Goal: Task Accomplishment & Management: Complete application form

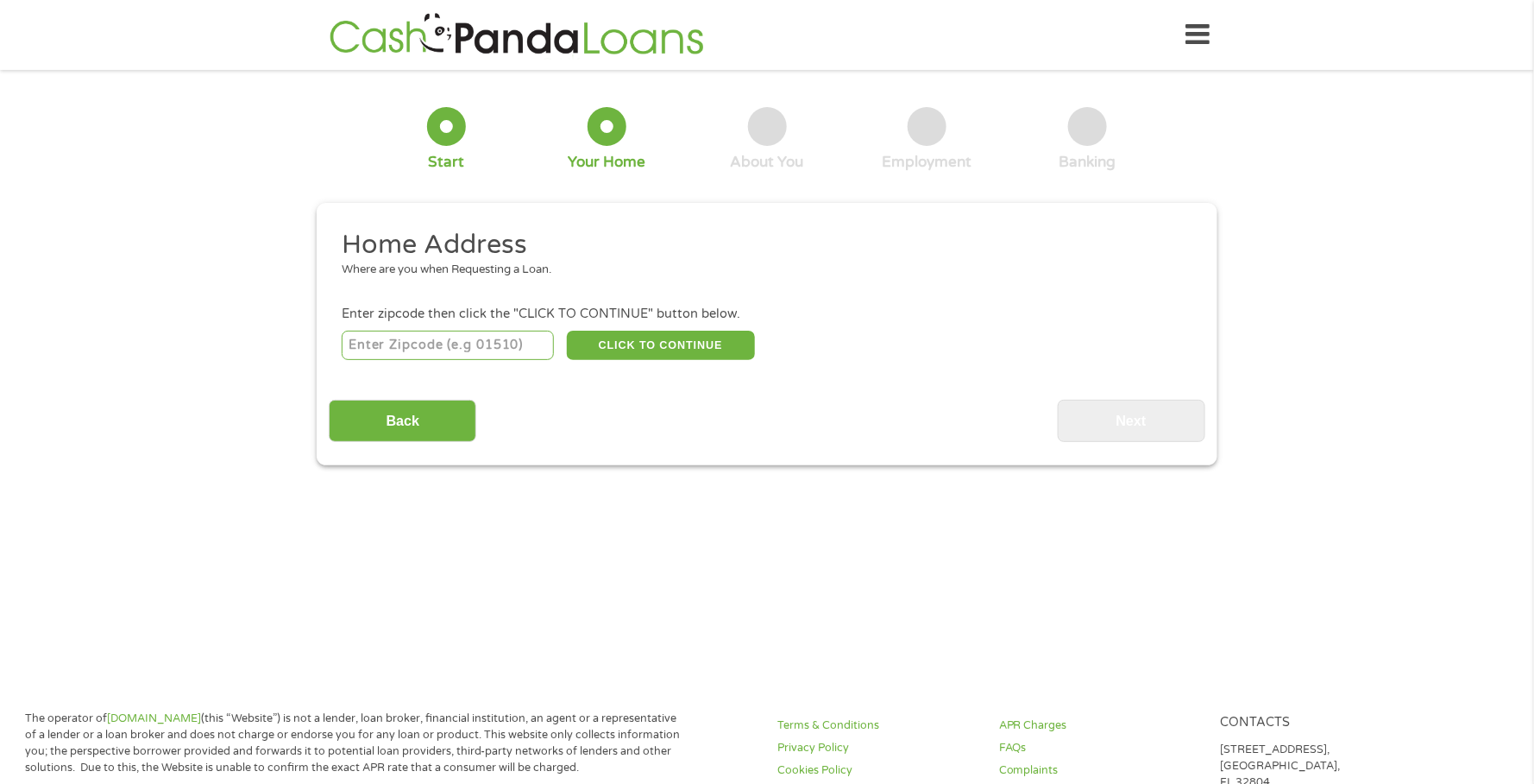
click at [436, 353] on input "number" at bounding box center [449, 345] width 213 height 29
type input "78416"
click at [702, 360] on button "CLICK TO CONTINUE" at bounding box center [660, 345] width 188 height 29
type input "78416"
type input "[DATE]"
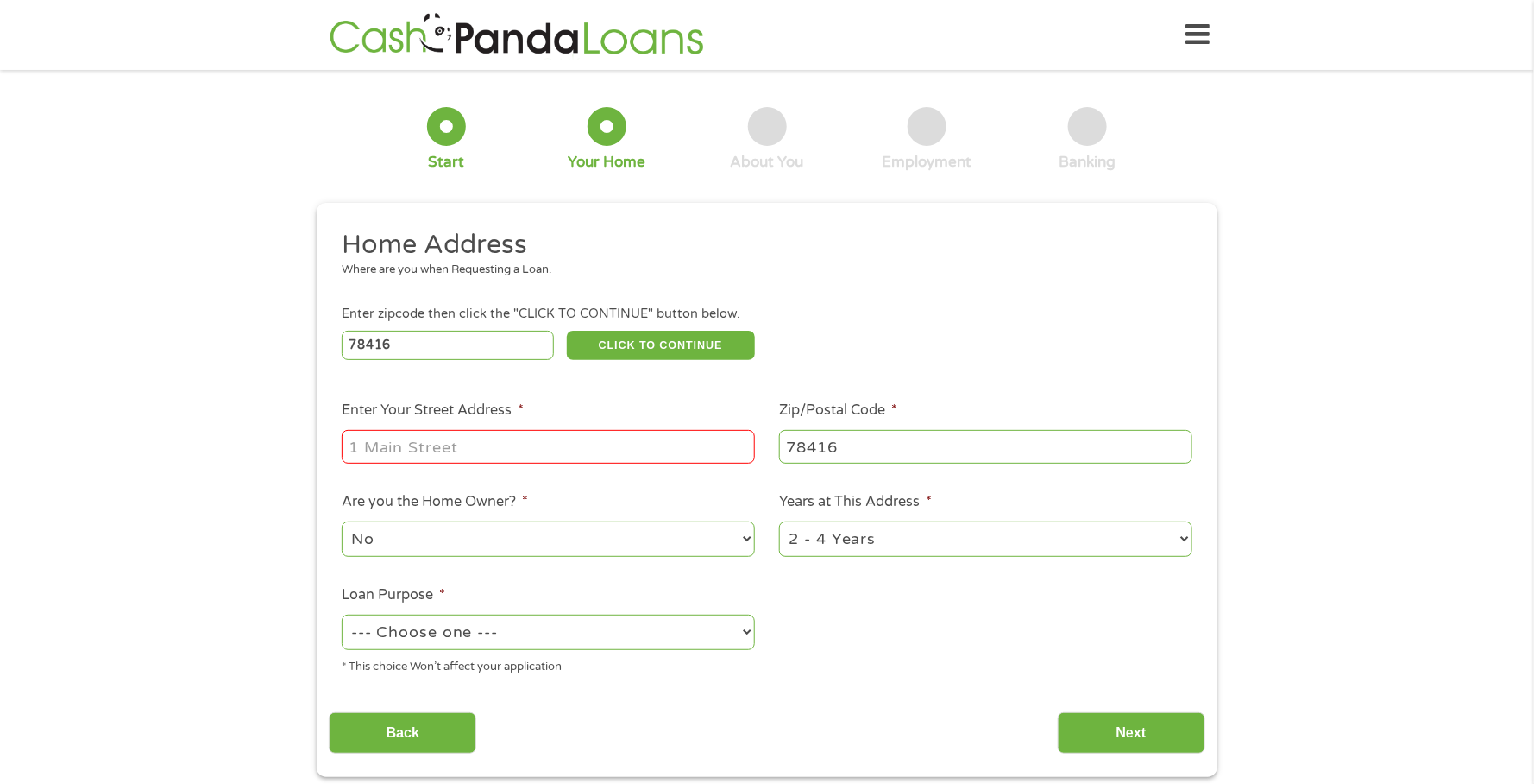
click at [624, 456] on input "Enter Your Street Address *" at bounding box center [549, 446] width 414 height 33
type input "[STREET_ADDRESS][PERSON_NAME]"
click at [1179, 542] on select "1 Year or less 1 - 2 Years 2 - 4 Years Over 4 Years" at bounding box center [986, 538] width 414 height 35
select select "60months"
click at [779, 528] on select "1 Year or less 1 - 2 Years 2 - 4 Years Over 4 Years" at bounding box center [986, 538] width 414 height 35
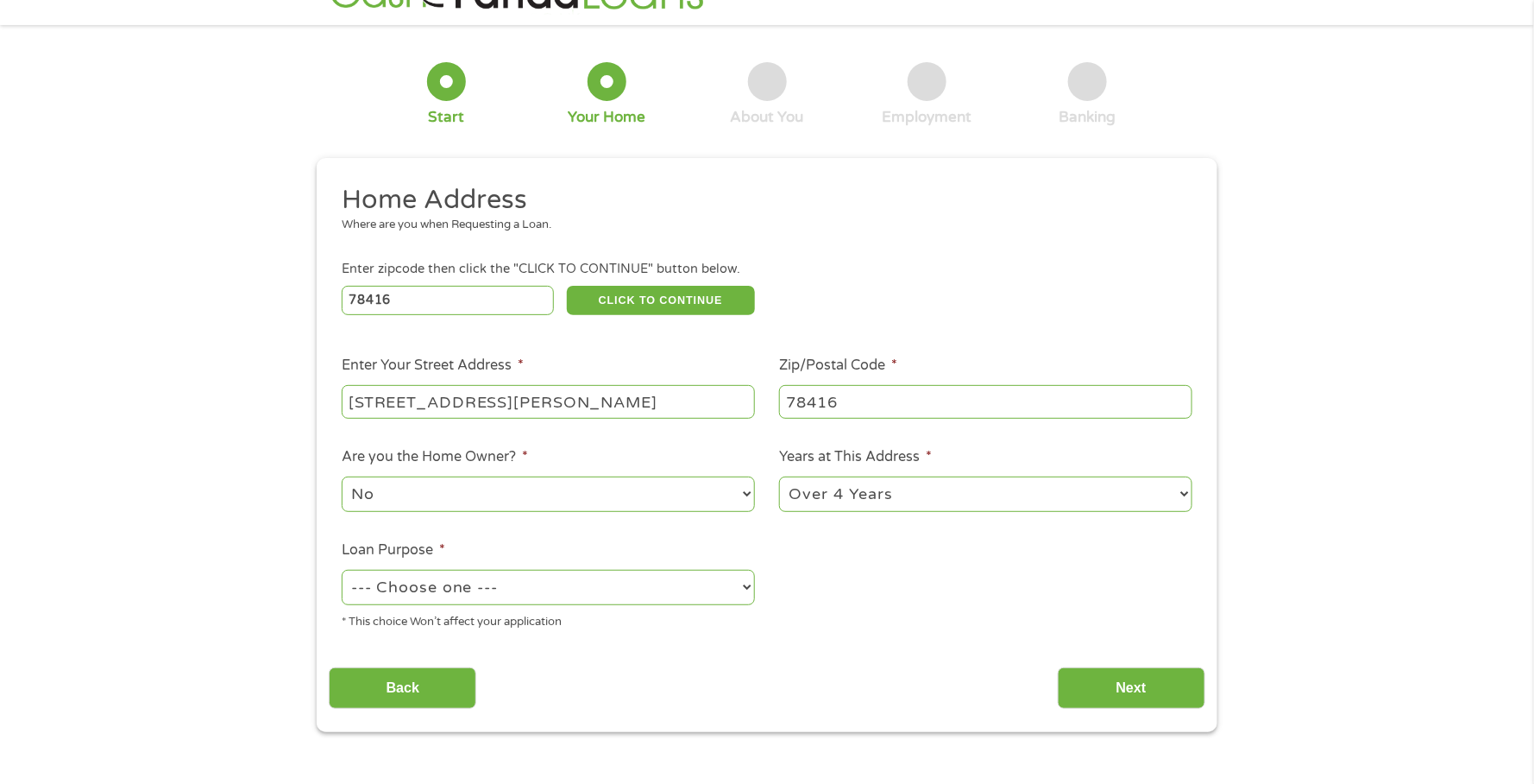
scroll to position [69, 0]
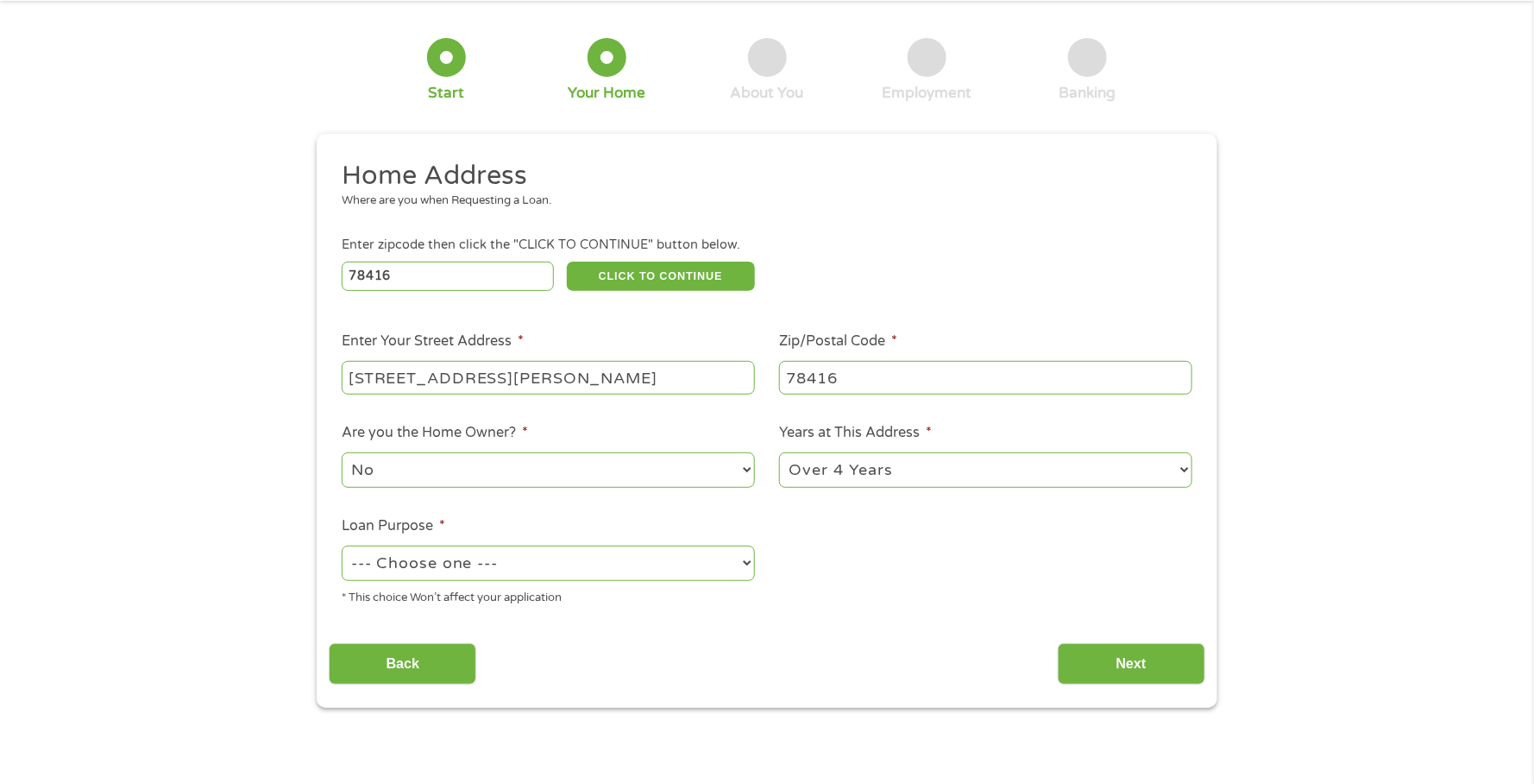
click at [739, 564] on select "--- Choose one --- Pay Bills Debt Consolidation Home Improvement Major Purchase…" at bounding box center [549, 562] width 414 height 35
select select "other"
click at [342, 553] on select "--- Choose one --- Pay Bills Debt Consolidation Home Improvement Major Purchase…" at bounding box center [549, 562] width 414 height 35
drag, startPoint x: 1166, startPoint y: 673, endPoint x: 1088, endPoint y: 673, distance: 78.0
click at [1164, 673] on input "Next" at bounding box center [1132, 664] width 147 height 43
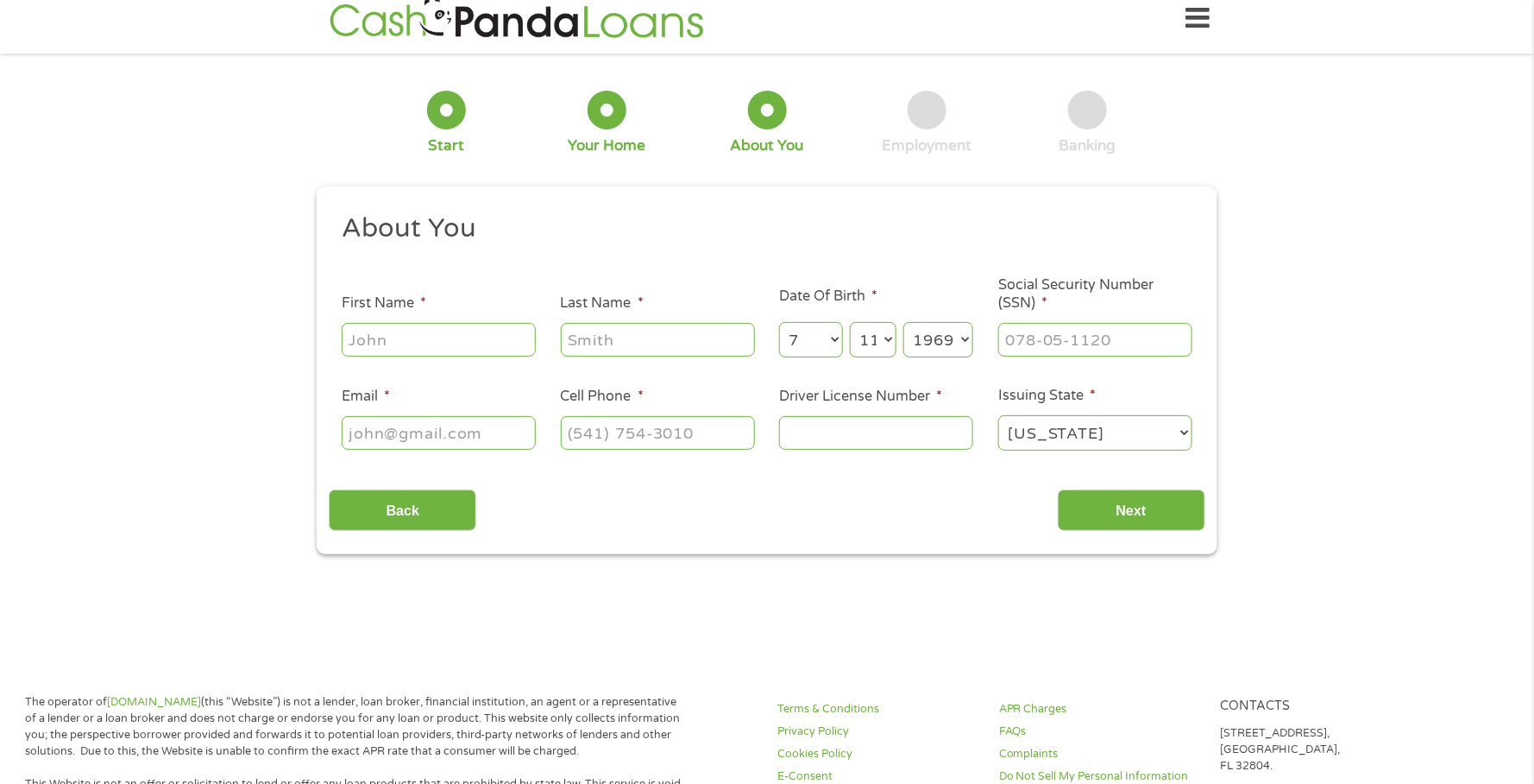
scroll to position [0, 0]
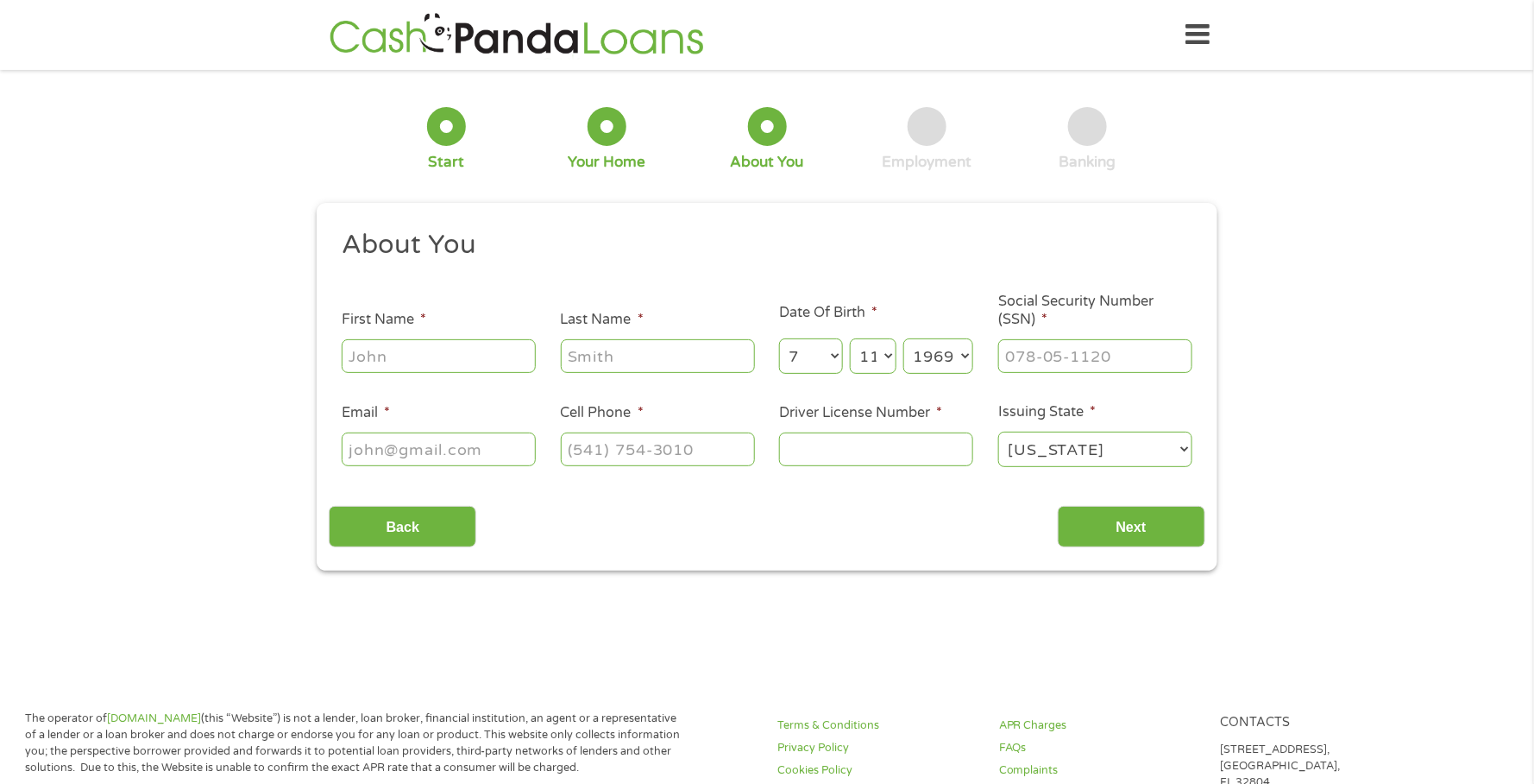
click at [432, 354] on input "First Name *" at bounding box center [439, 355] width 195 height 33
type input "[PERSON_NAME]"
type input "[EMAIL_ADDRESS][DOMAIN_NAME]"
type input "[PHONE_NUMBER]"
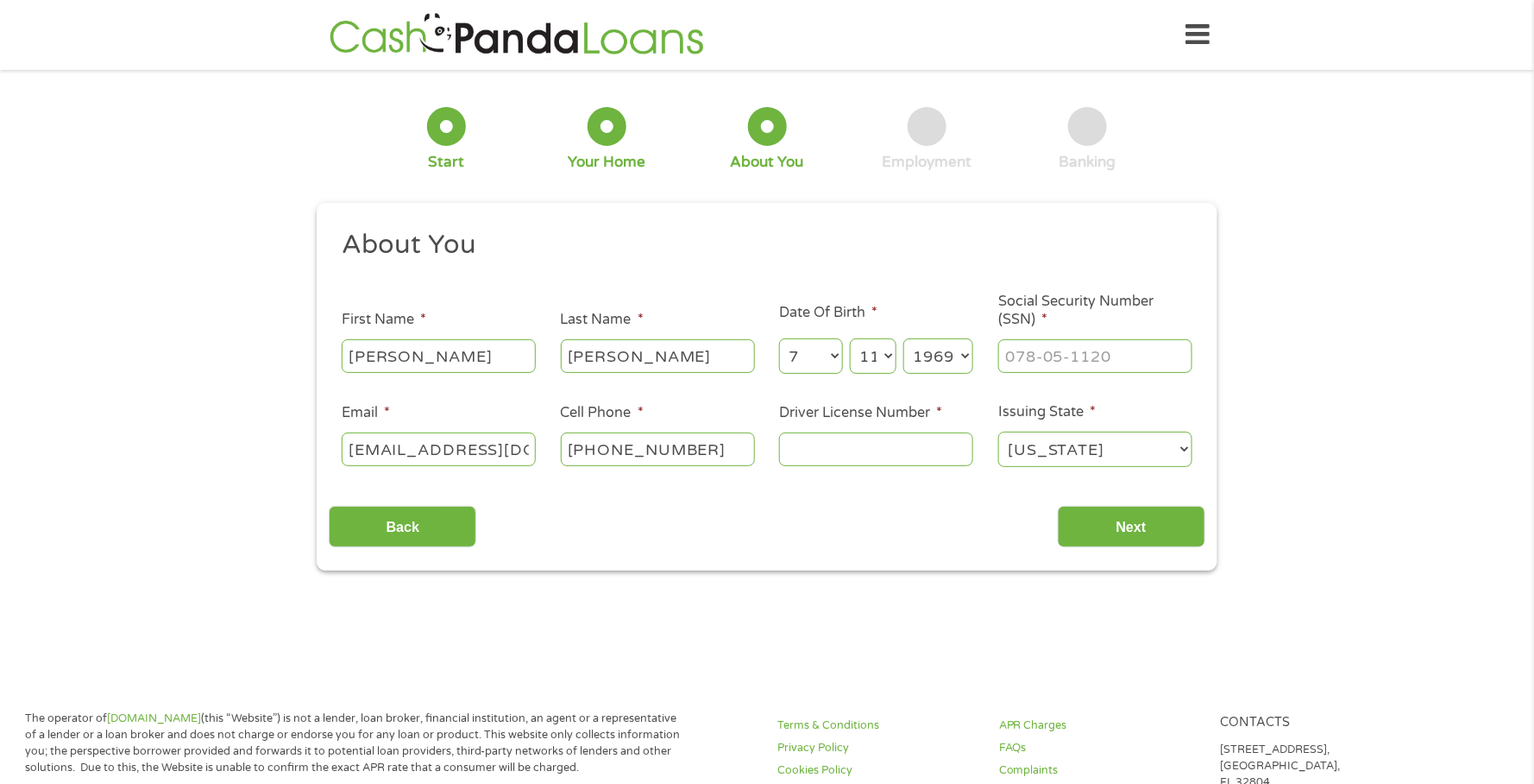
click at [846, 445] on input "Driver License Number *" at bounding box center [877, 449] width 195 height 33
type input "40395568"
drag, startPoint x: 1112, startPoint y: 520, endPoint x: 946, endPoint y: 445, distance: 182.2
click at [938, 460] on div "About You This field is hidden when viewing the form Title * --- Choose one ---…" at bounding box center [766, 387] width 876 height 320
click at [1058, 363] on input "___-__-____" at bounding box center [1096, 355] width 195 height 33
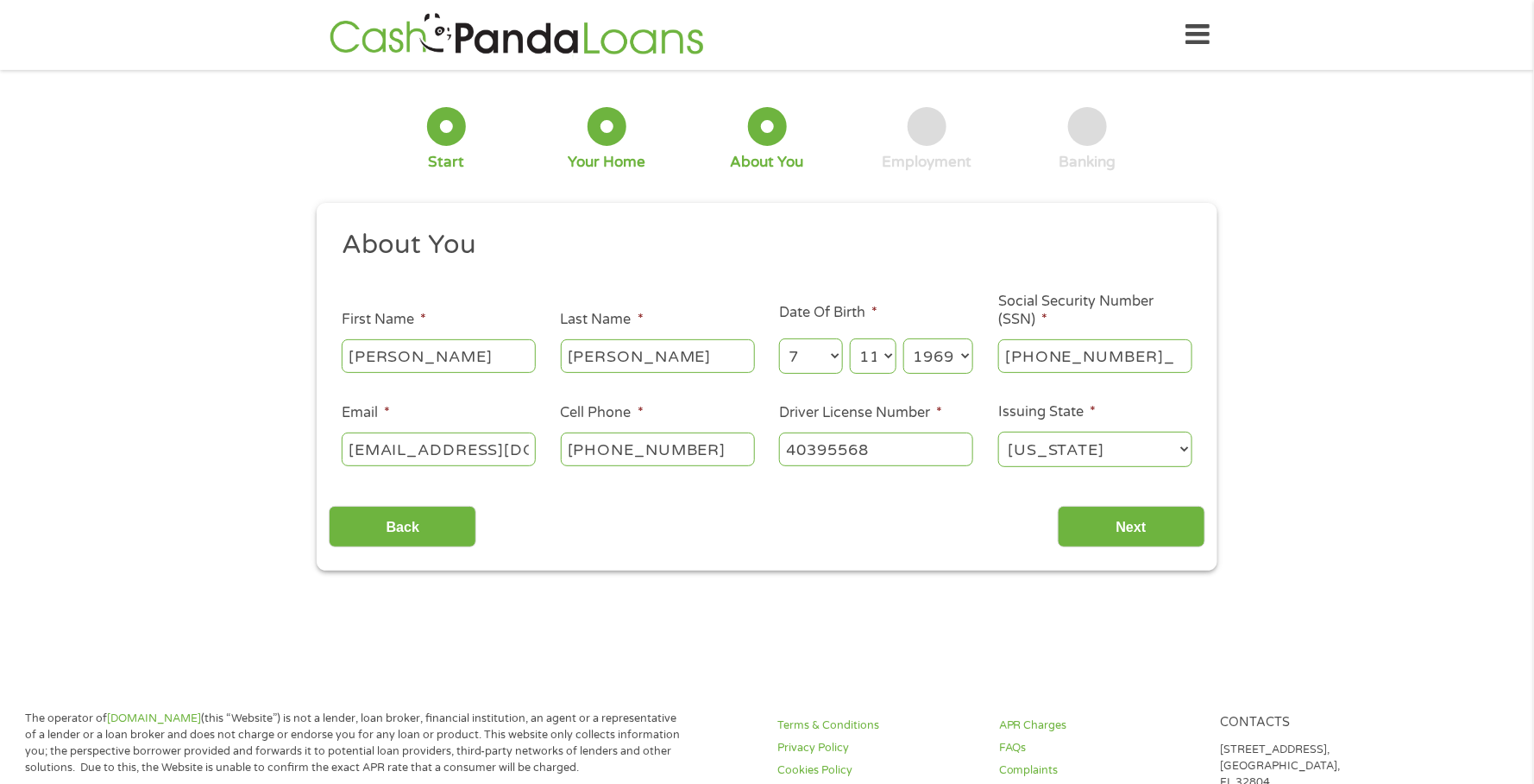
type input "463-71-1982"
drag, startPoint x: 1112, startPoint y: 523, endPoint x: 1081, endPoint y: 554, distance: 43.8
click at [1113, 523] on input "Next" at bounding box center [1132, 526] width 147 height 43
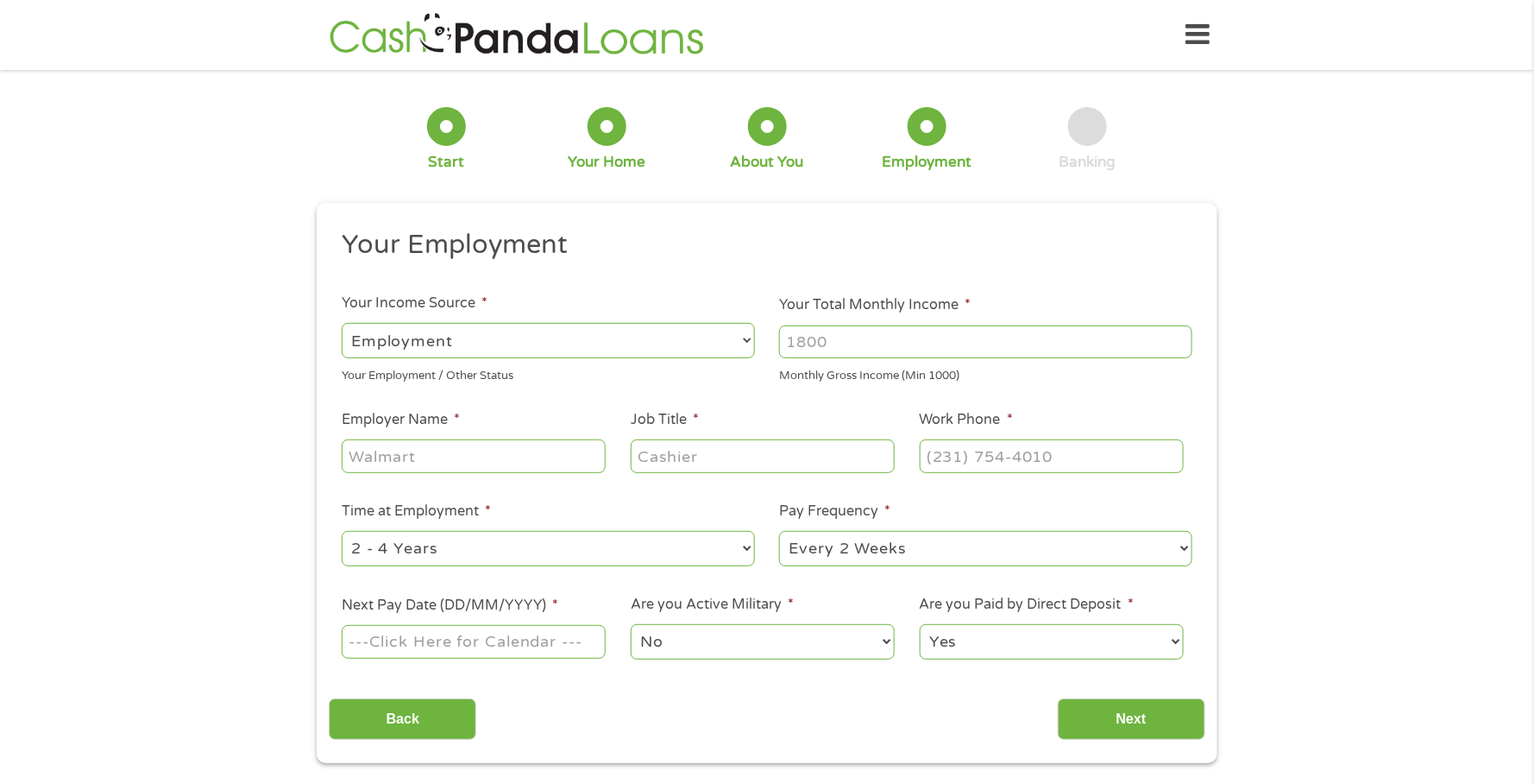
scroll to position [6, 7]
click at [734, 344] on select "--- Choose one --- Employment [DEMOGRAPHIC_DATA] Benefits" at bounding box center [549, 340] width 414 height 35
select select "benefits"
click at [342, 323] on select "--- Choose one --- Employment [DEMOGRAPHIC_DATA] Benefits" at bounding box center [549, 340] width 414 height 35
type input "Other"
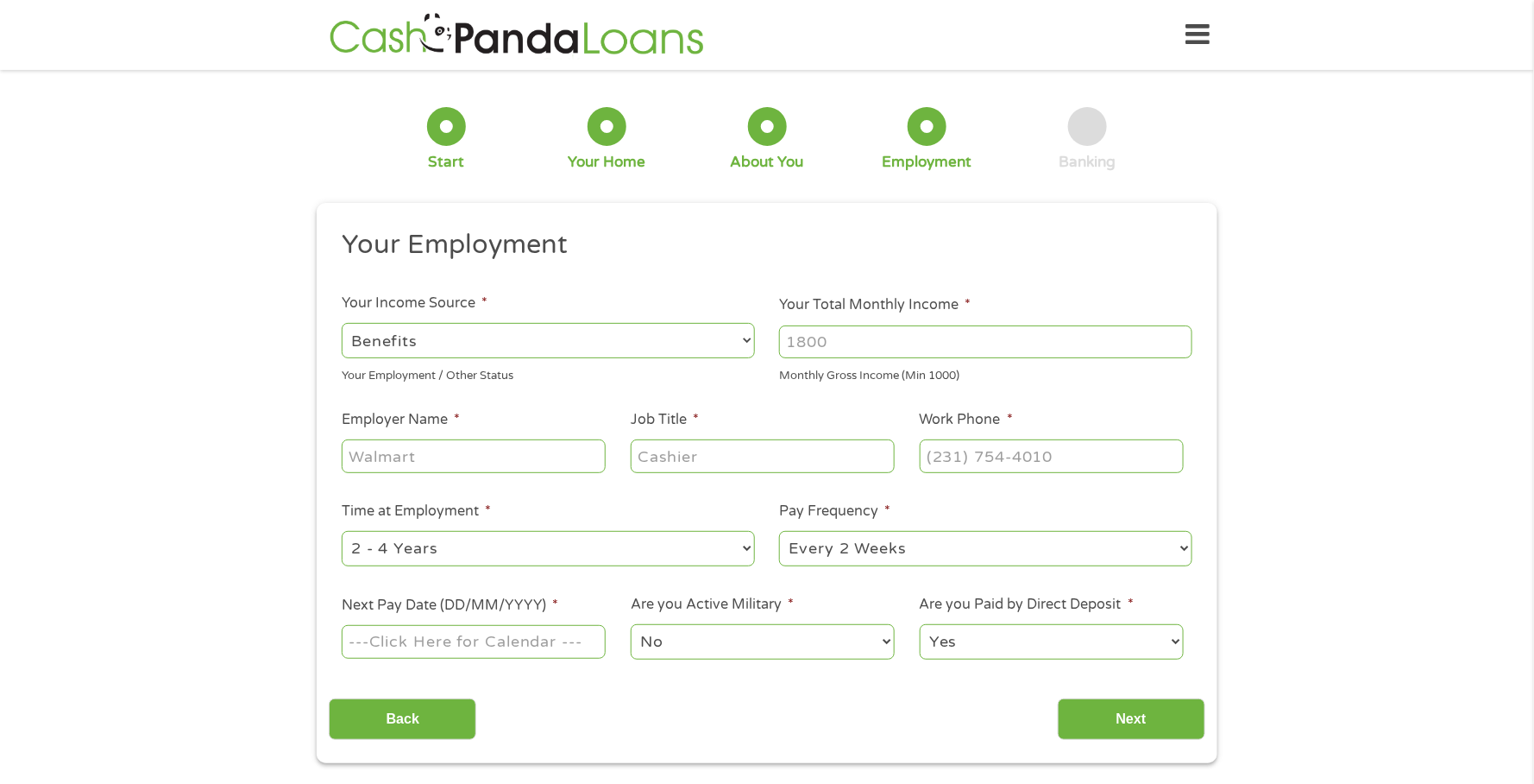
type input "[PHONE_NUMBER]"
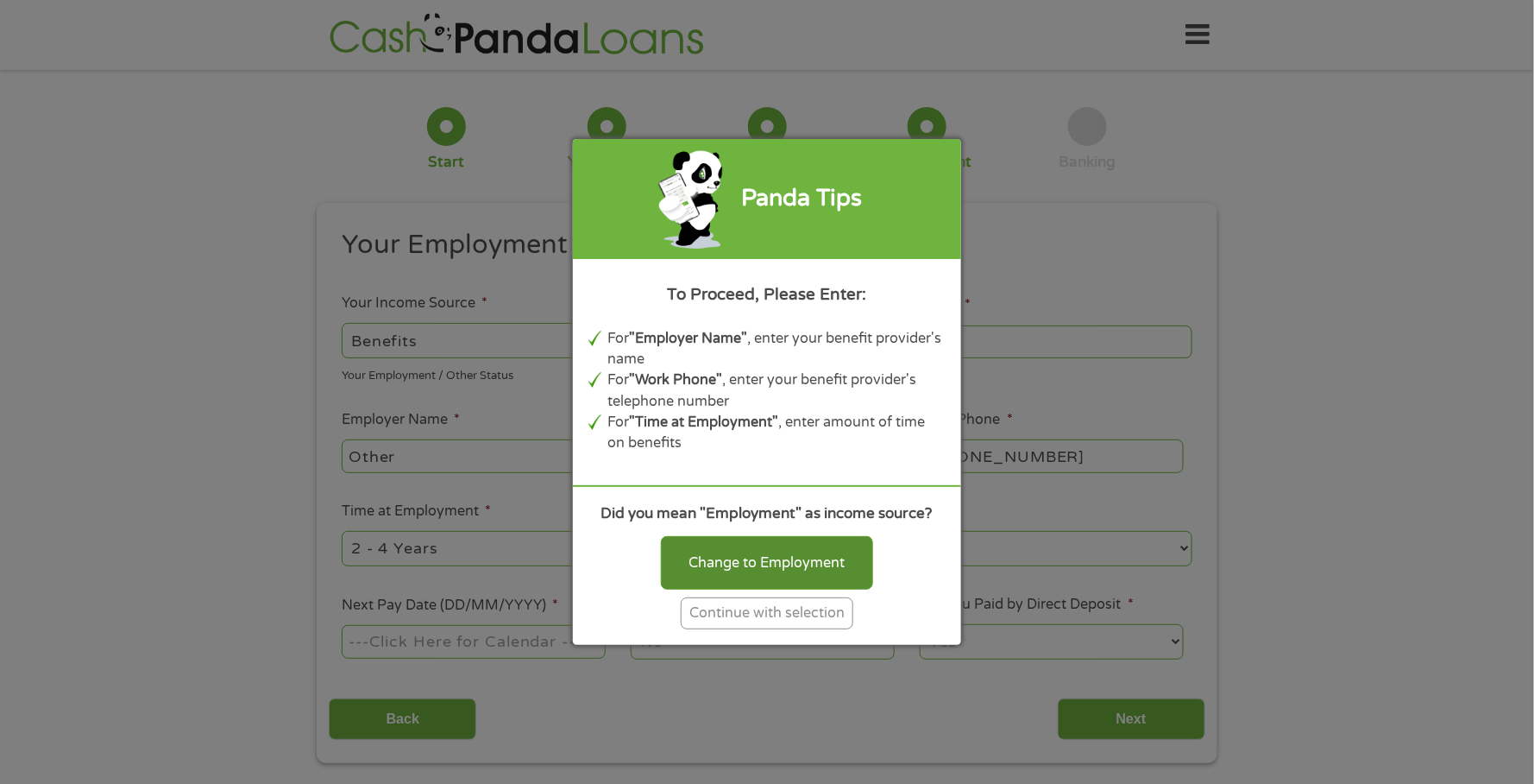
click at [827, 570] on div "Change to Employment" at bounding box center [767, 562] width 213 height 54
select select "fullTime"
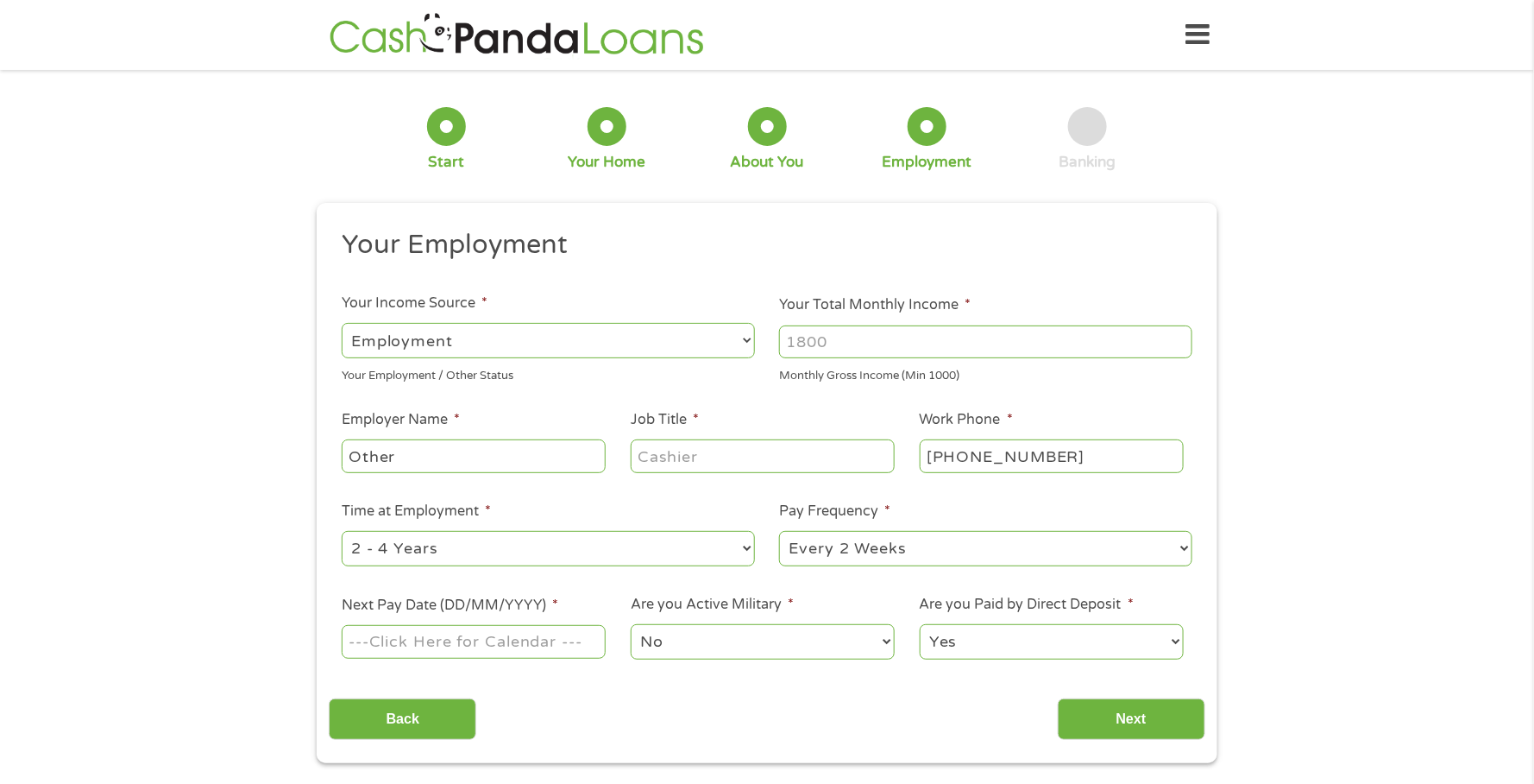
click at [942, 344] on input "Your Total Monthly Income *" at bounding box center [986, 341] width 414 height 33
type input "1000"
click at [460, 455] on input "Other" at bounding box center [474, 455] width 264 height 33
type input "O"
type input "DISABILITY"
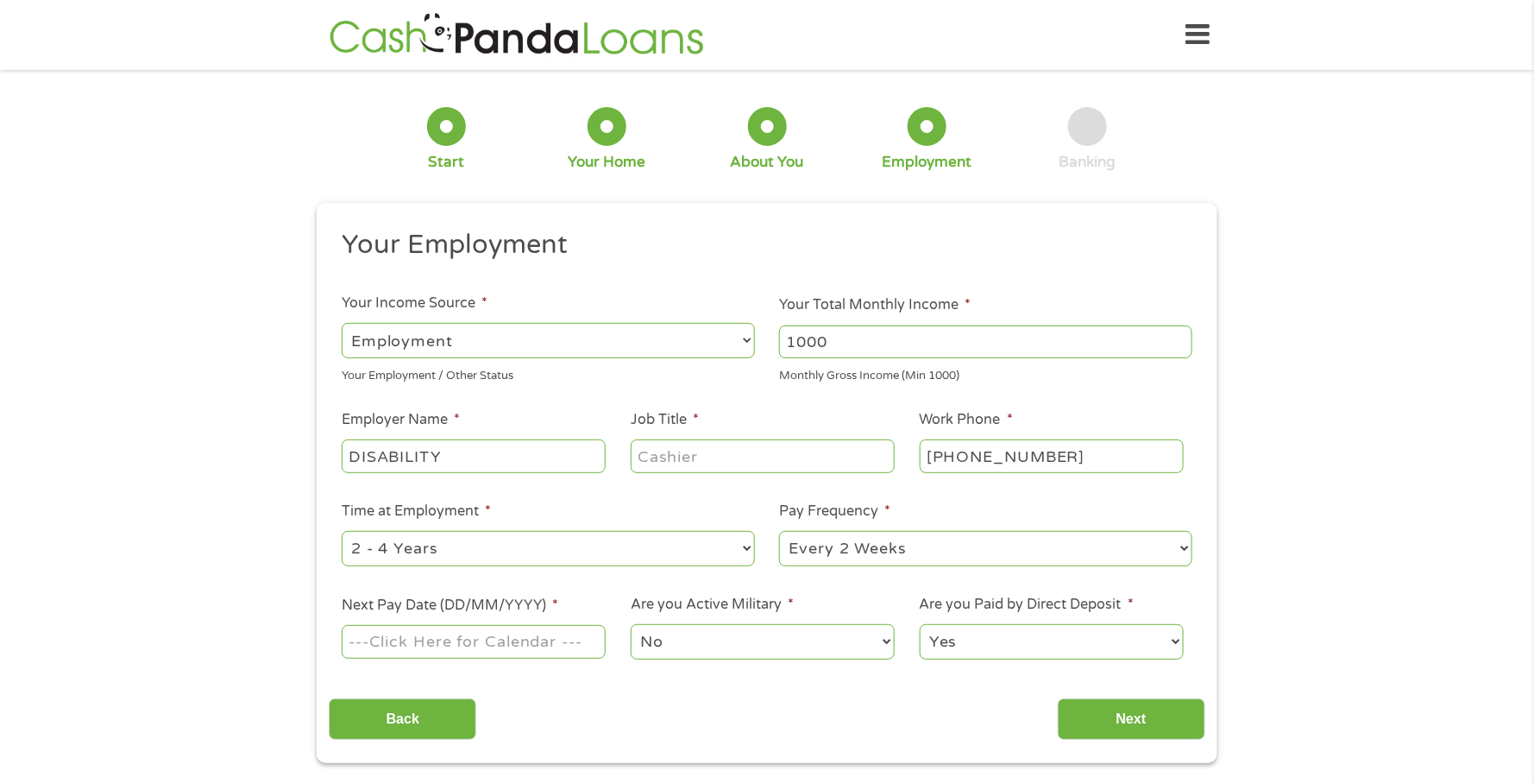
click at [784, 461] on input "Job Title *" at bounding box center [763, 455] width 264 height 33
type input "artist"
click at [743, 545] on select "--- Choose one --- 1 Year or less 1 - 2 Years 2 - 4 Years Over 4 Years" at bounding box center [549, 548] width 414 height 35
select select "60months"
click at [342, 534] on select "--- Choose one --- 1 Year or less 1 - 2 Years 2 - 4 Years Over 4 Years" at bounding box center [549, 548] width 414 height 35
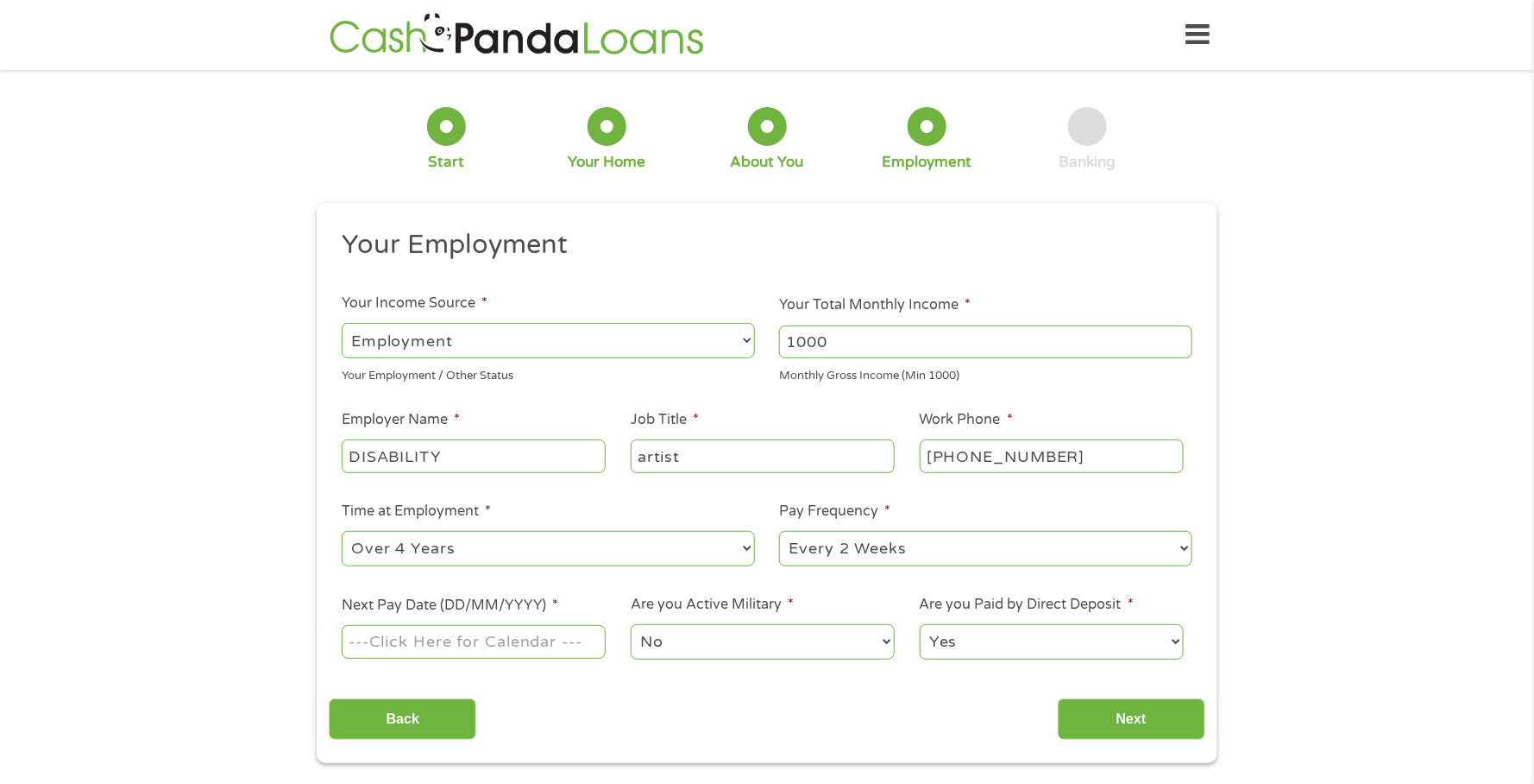
click at [1187, 552] on select "--- Choose one --- Every 2 Weeks Every Week Monthly Semi-Monthly" at bounding box center [986, 548] width 414 height 35
select select "monthly"
click at [779, 534] on select "--- Choose one --- Every 2 Weeks Every Week Monthly Semi-Monthly" at bounding box center [986, 548] width 414 height 35
click at [567, 642] on input "Next Pay Date (DD/MM/YYYY) *" at bounding box center [474, 640] width 264 height 33
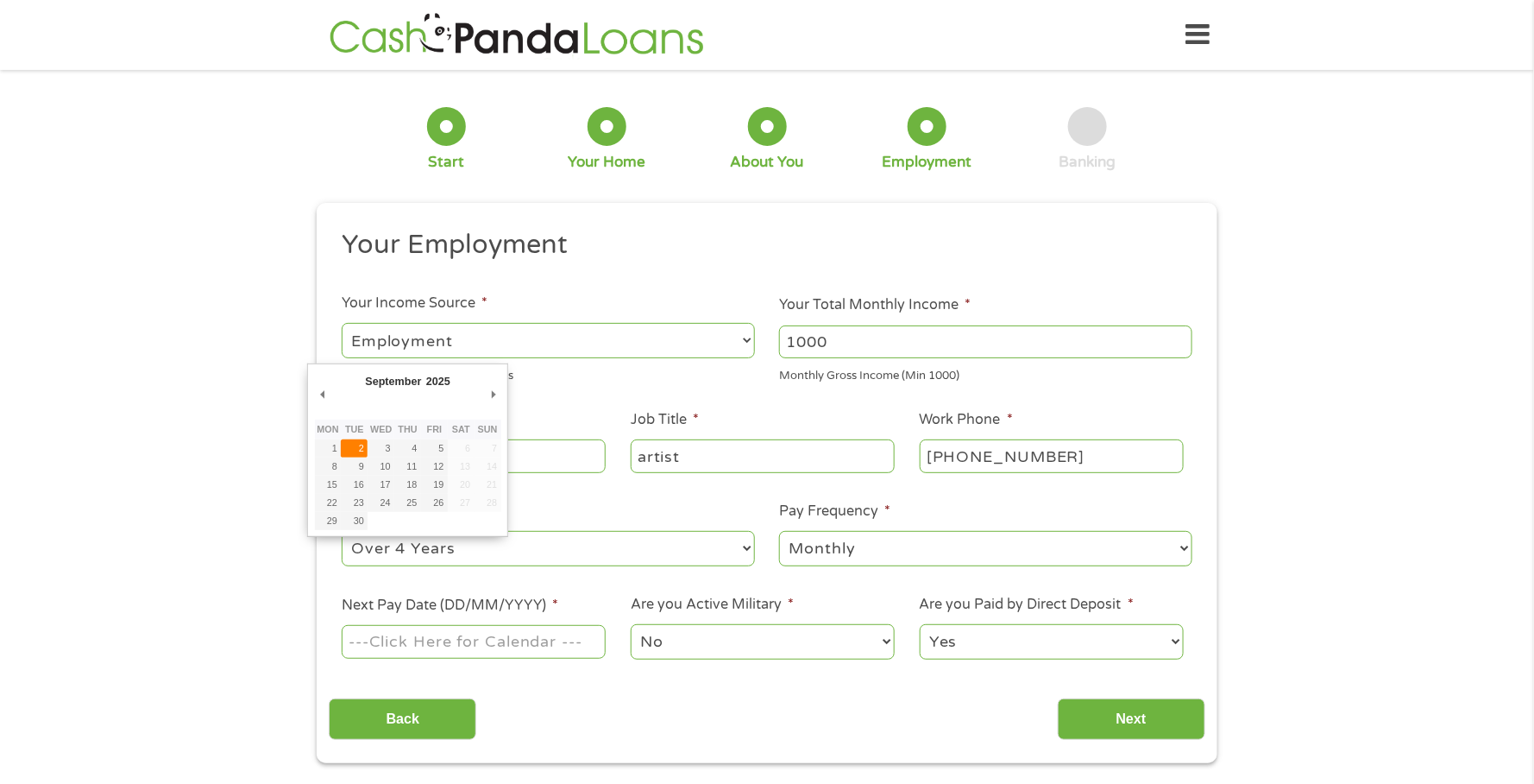
type input "[DATE]"
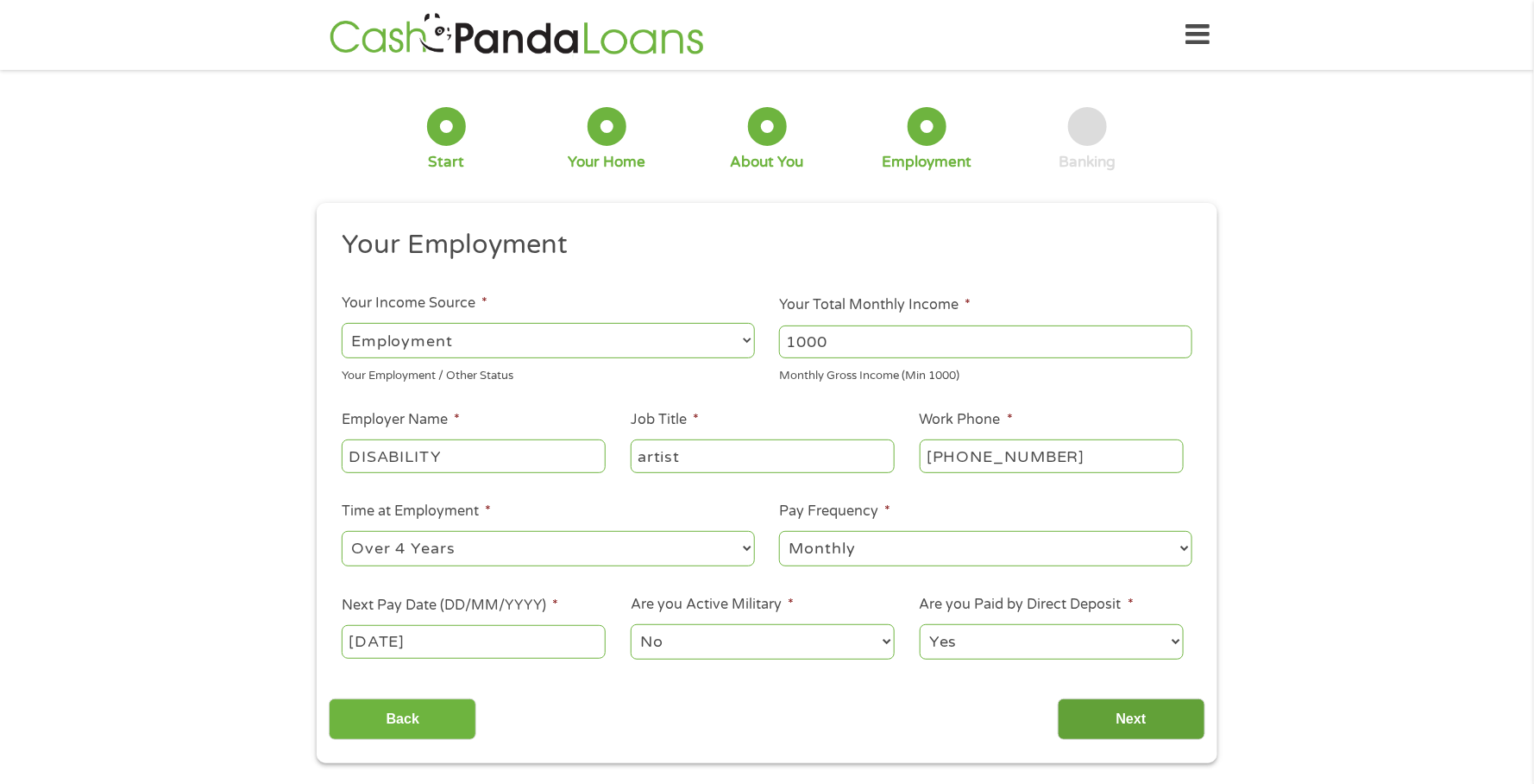
click at [1128, 725] on input "Next" at bounding box center [1132, 719] width 147 height 43
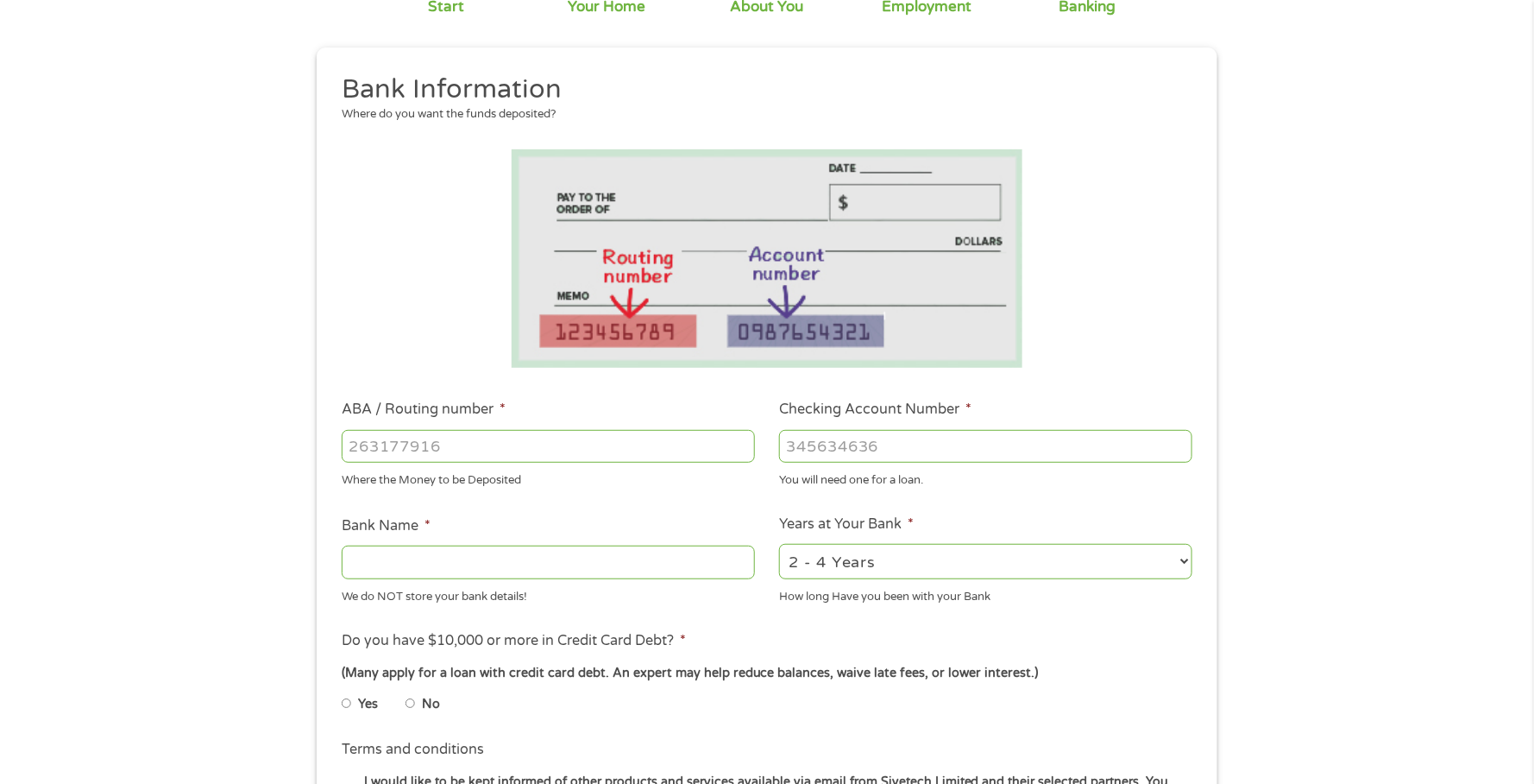
scroll to position [207, 0]
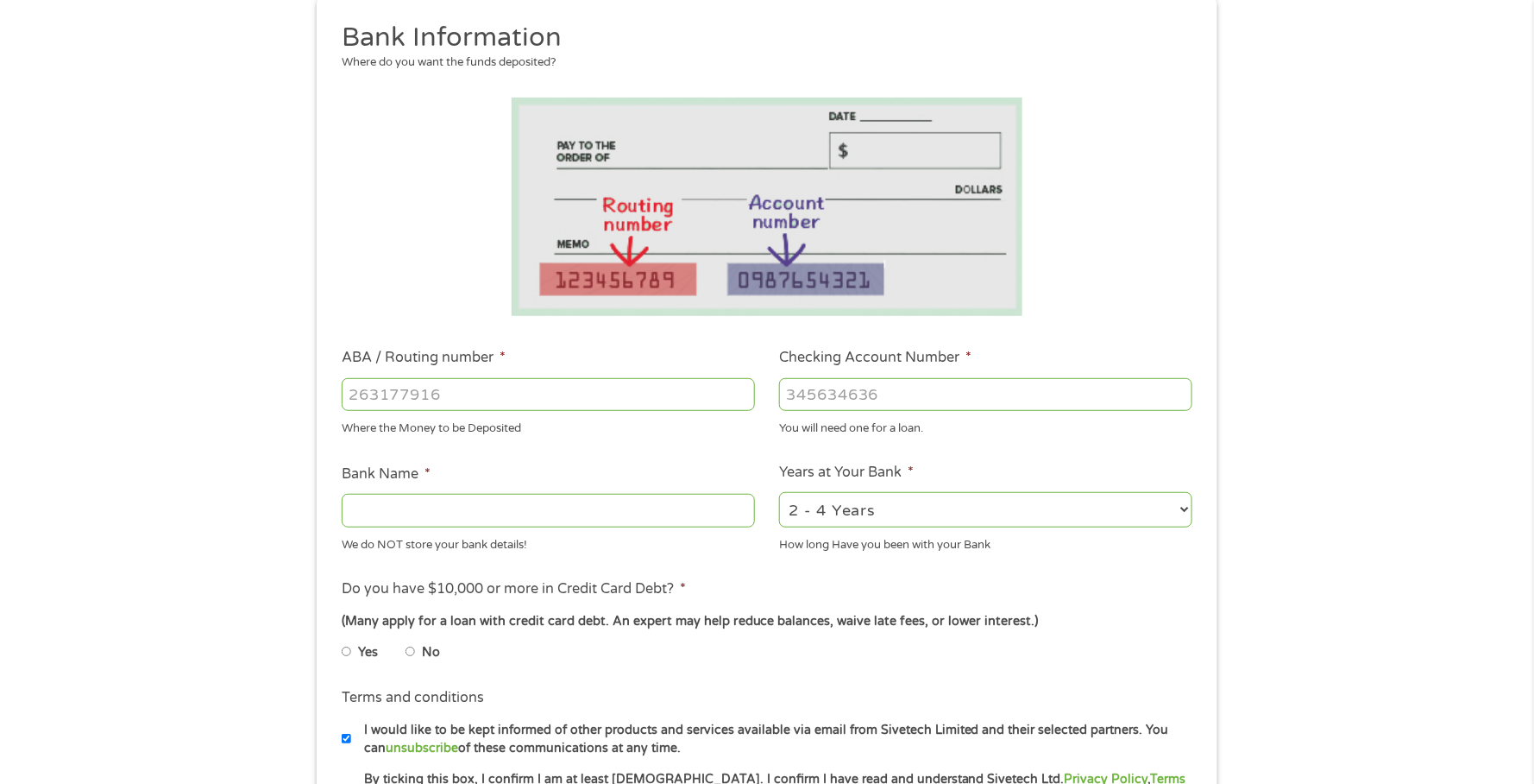
click at [537, 389] on input "ABA / Routing number *" at bounding box center [549, 394] width 414 height 33
type input "113122655"
type input "PROSPERITY BANK"
type input "113122655"
click at [899, 393] on input "Checking Account Number *" at bounding box center [986, 394] width 414 height 33
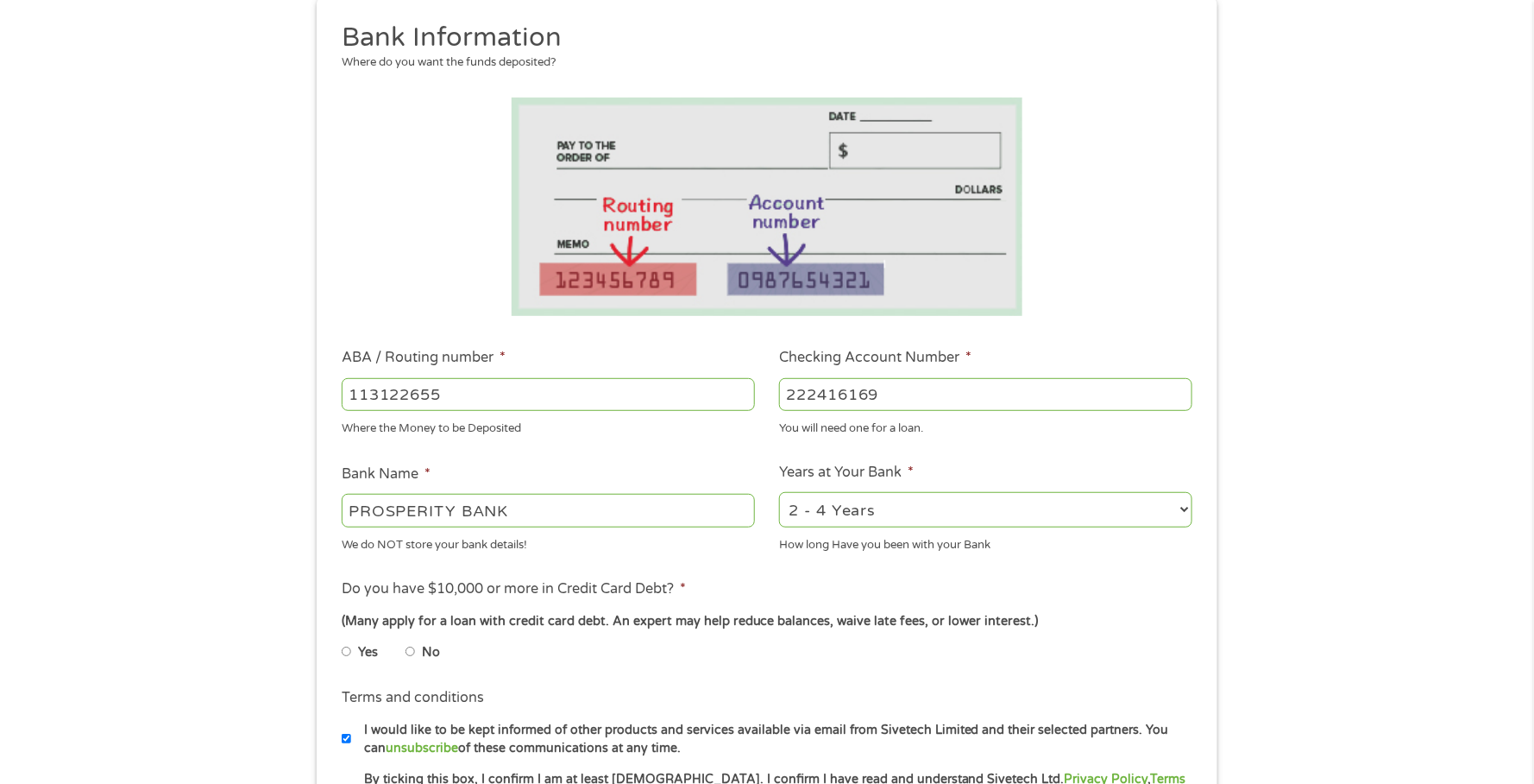
type input "222416169"
click at [1185, 515] on select "2 - 4 Years 6 - 12 Months 1 - 2 Years Over 4 Years" at bounding box center [986, 509] width 414 height 35
select select "60months"
click at [779, 498] on select "2 - 4 Years 6 - 12 Months 1 - 2 Years Over 4 Years" at bounding box center [986, 509] width 414 height 35
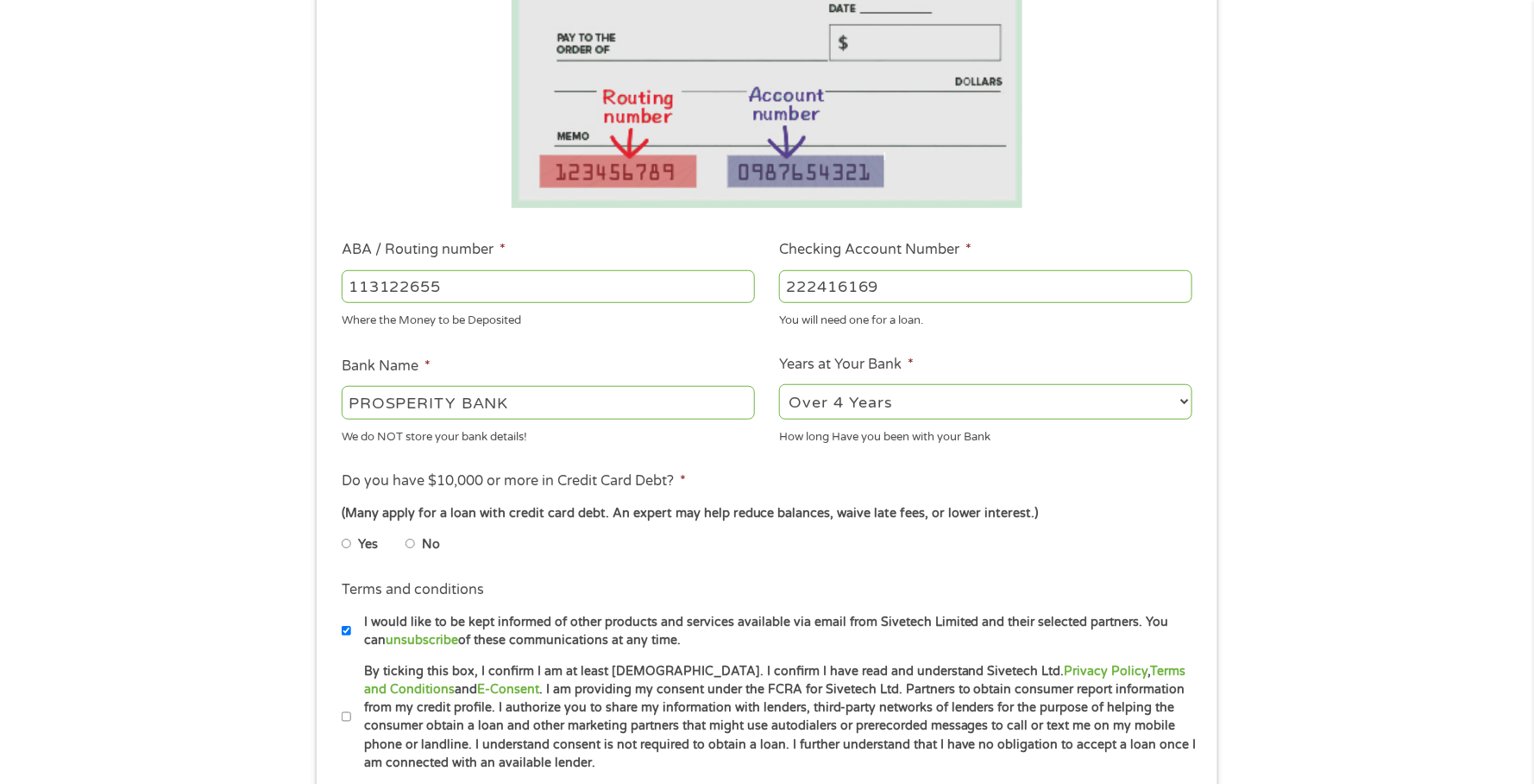
scroll to position [345, 0]
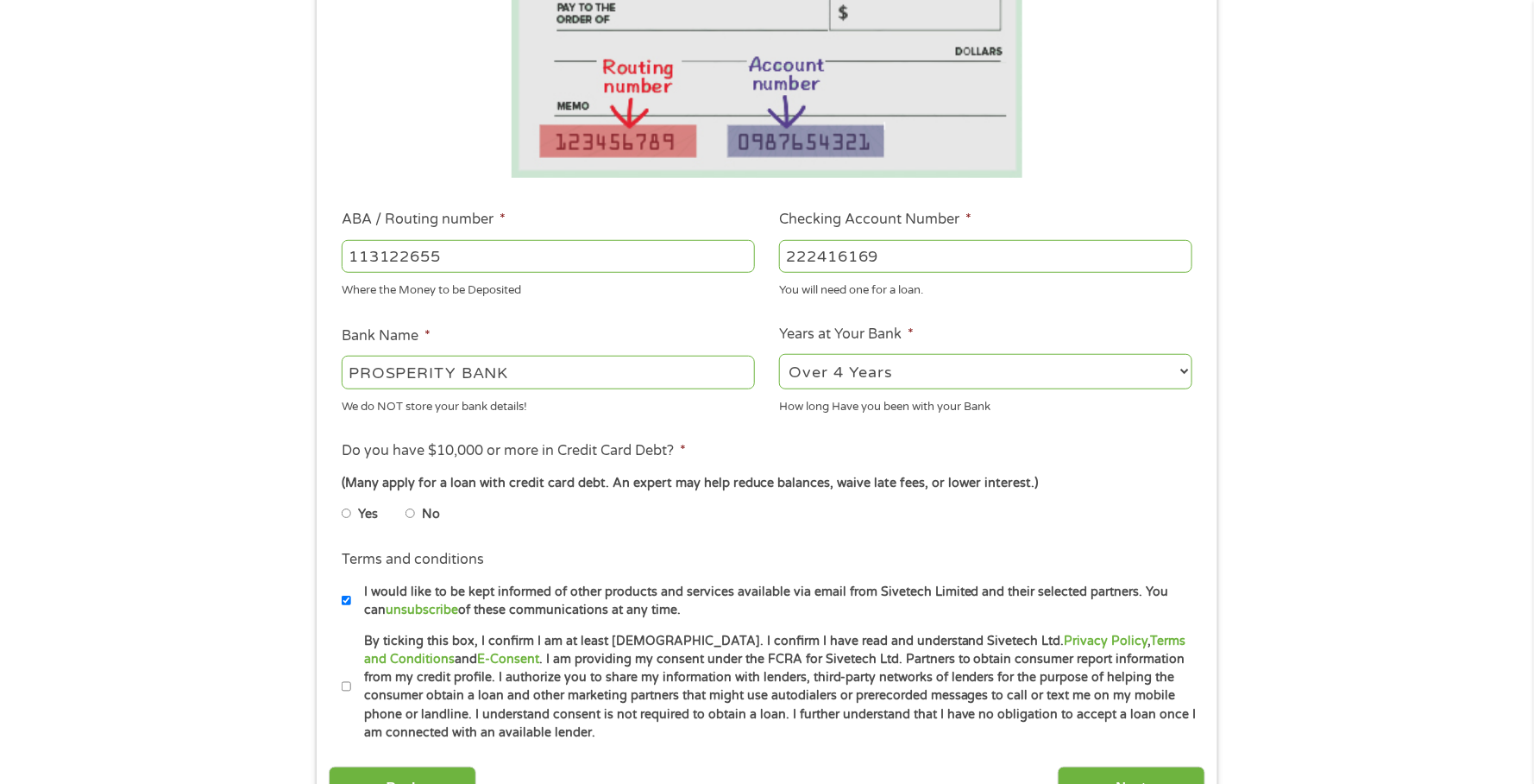
drag, startPoint x: 349, startPoint y: 519, endPoint x: 372, endPoint y: 524, distance: 23.5
click at [349, 519] on input "Yes" at bounding box center [347, 513] width 10 height 27
radio input "true"
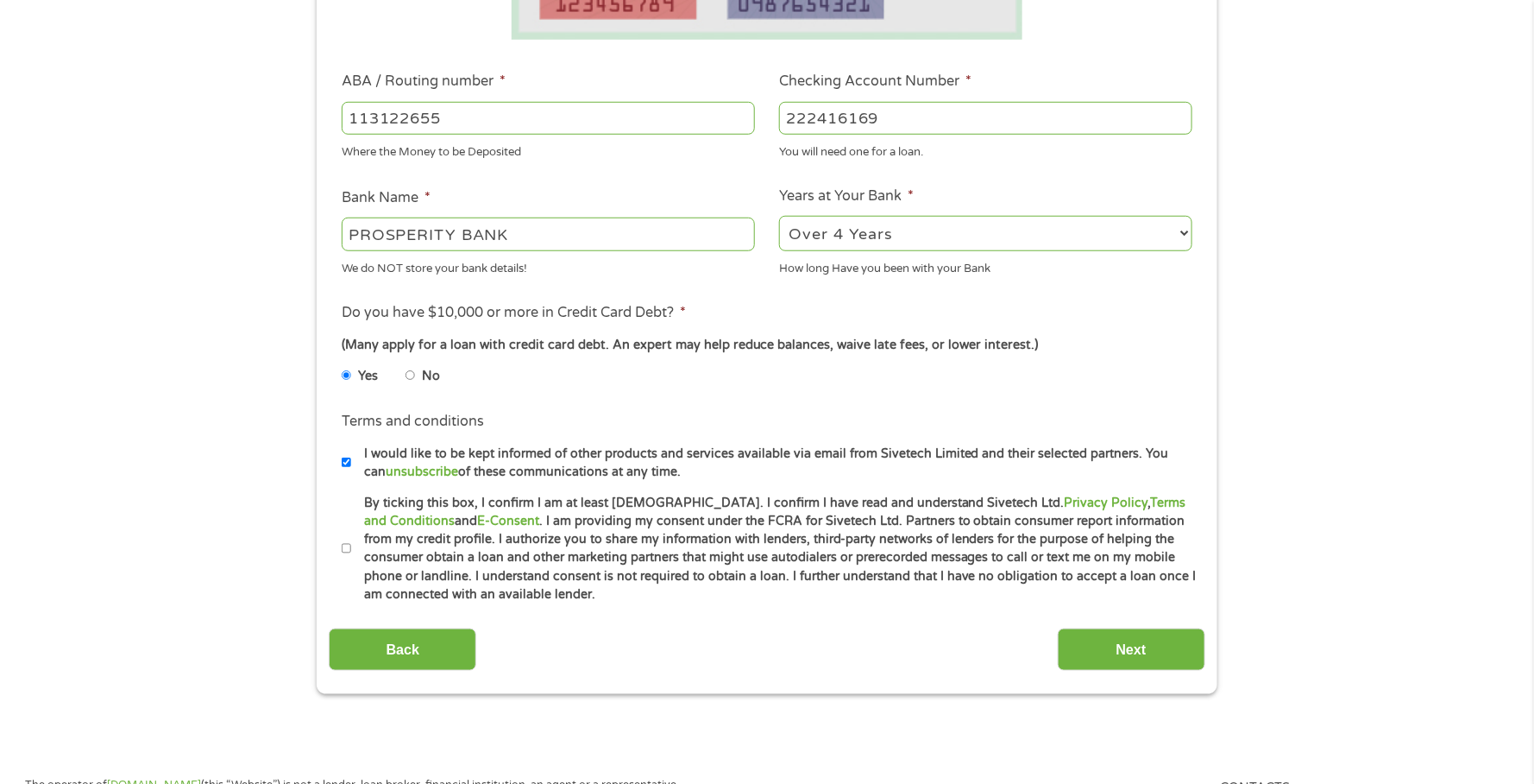
scroll to position [553, 0]
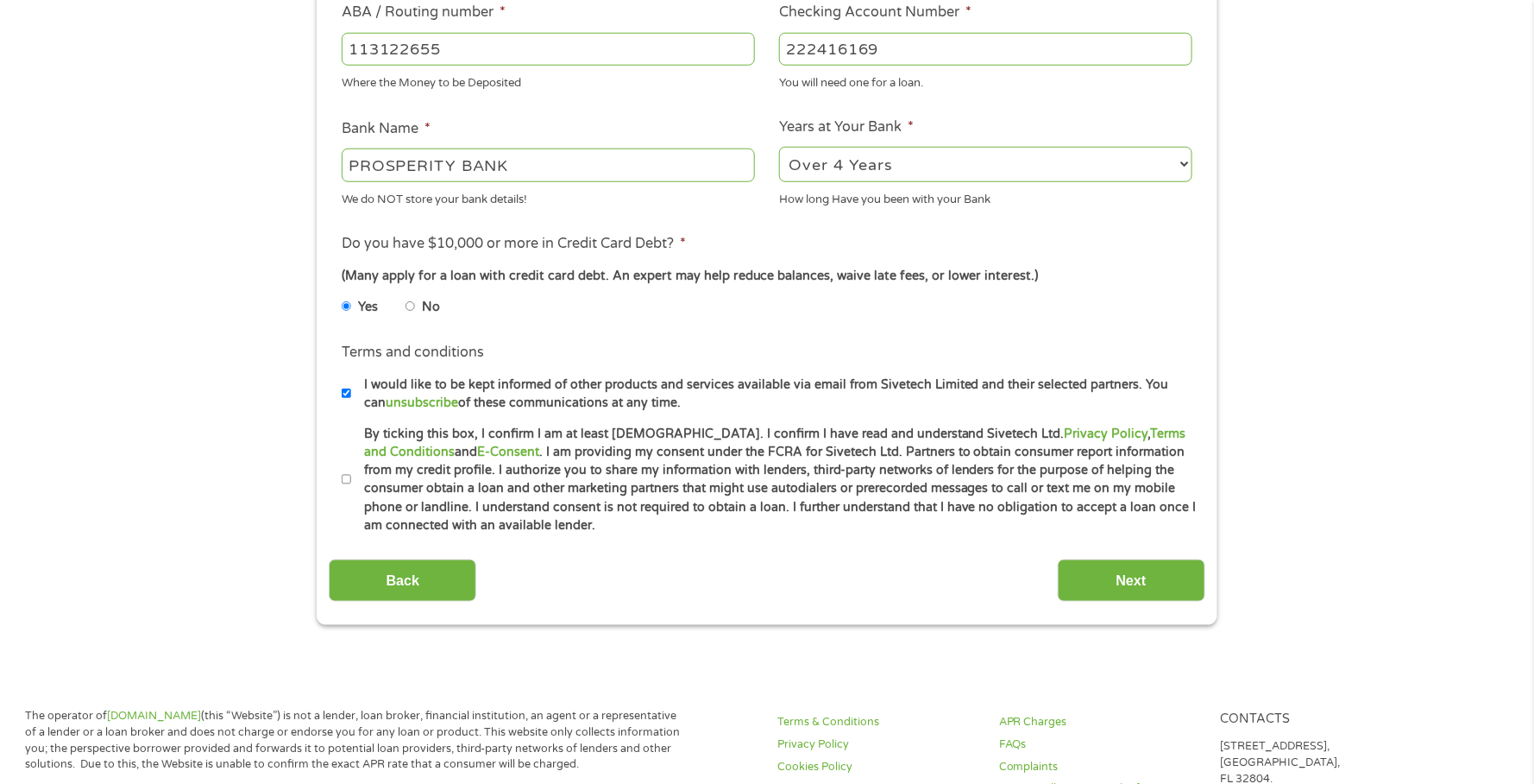
click at [349, 494] on input "By ticking this box, I confirm I am at least [DEMOGRAPHIC_DATA]. I confirm I ha…" at bounding box center [347, 479] width 10 height 27
checkbox input "true"
click at [1108, 602] on input "Next" at bounding box center [1132, 580] width 147 height 43
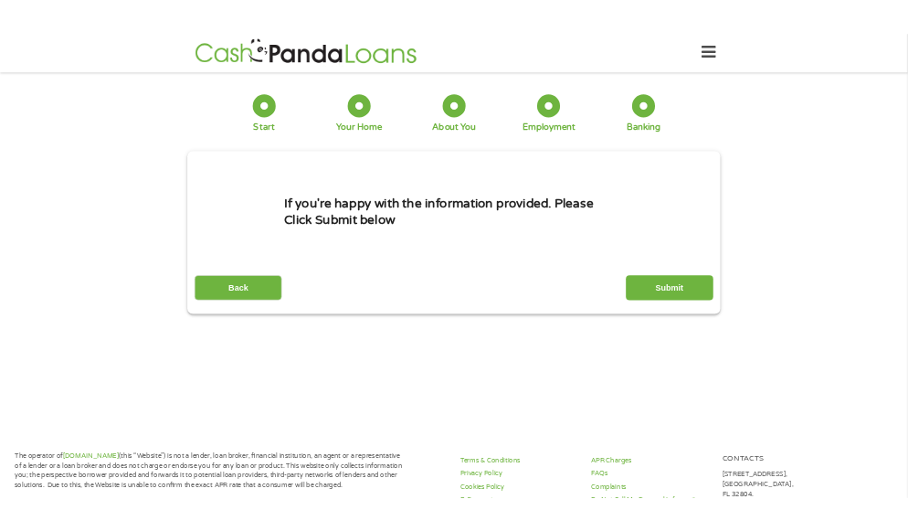
scroll to position [0, 0]
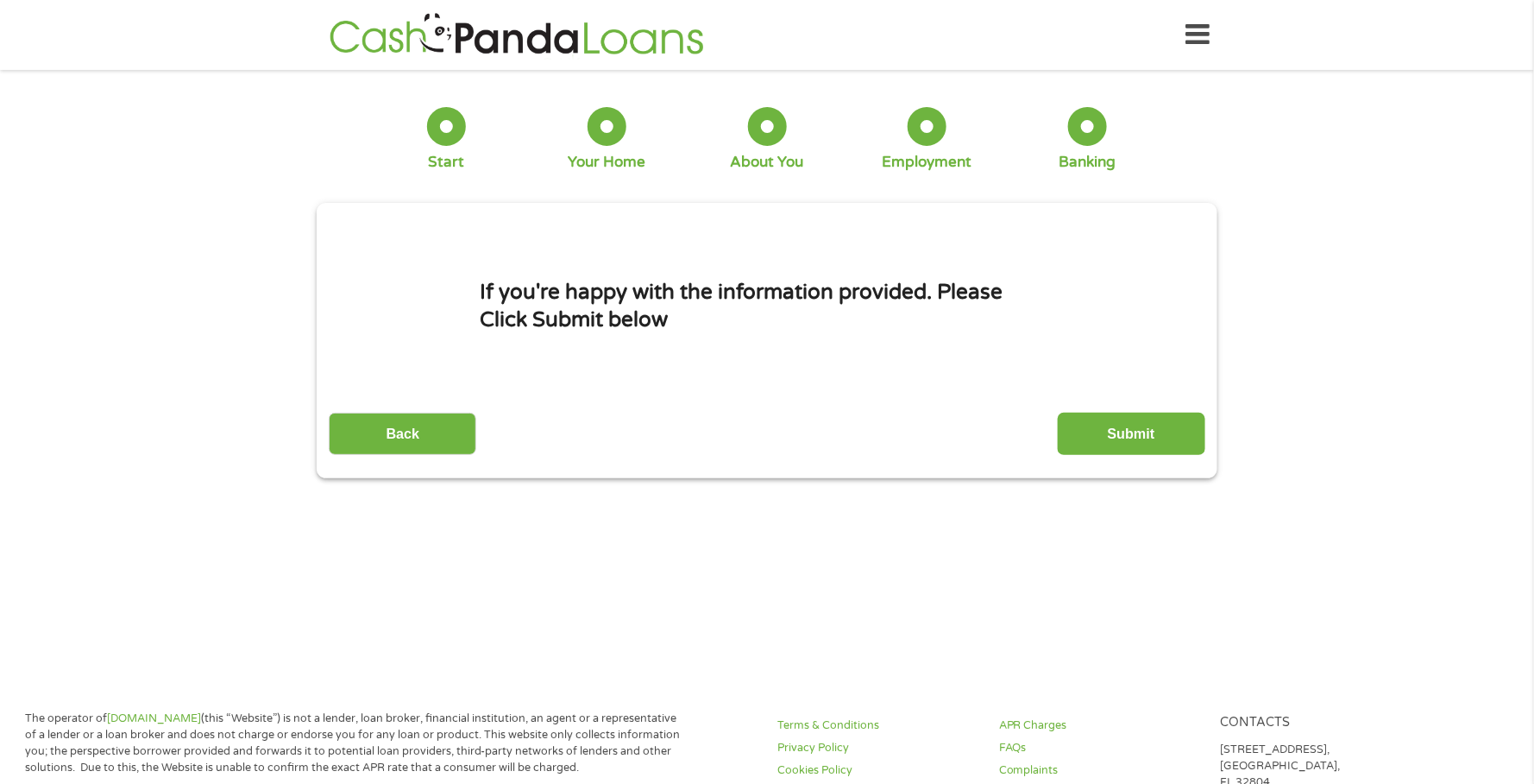
click at [1133, 427] on input "Submit" at bounding box center [1132, 434] width 147 height 43
